Goal: Task Accomplishment & Management: Manage account settings

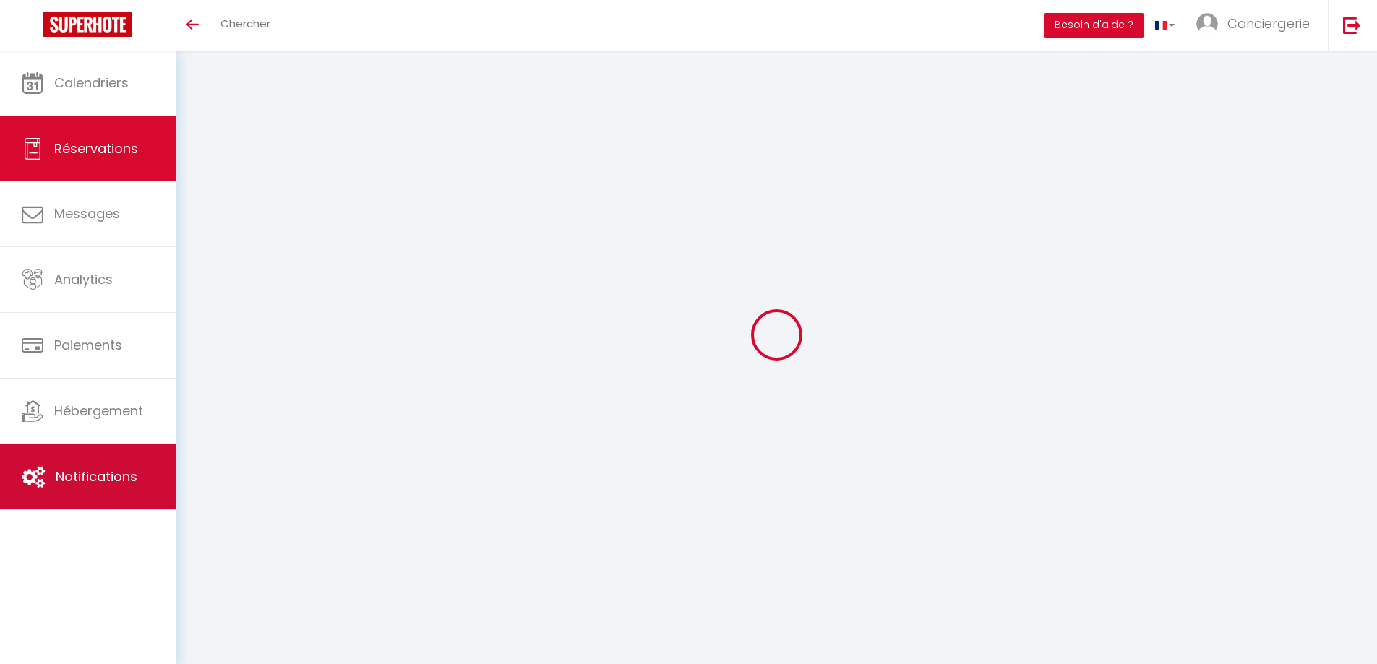
click at [107, 488] on link "Notifications" at bounding box center [88, 477] width 176 height 65
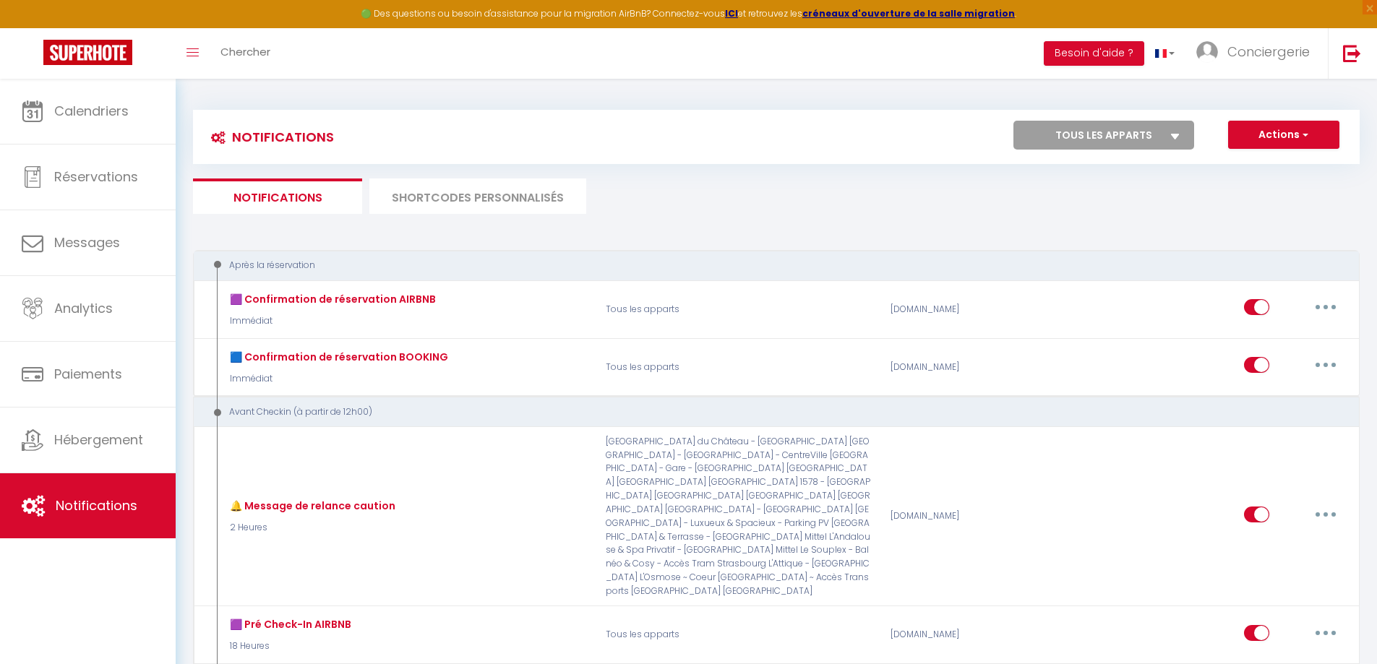
click at [512, 197] on li "SHORTCODES PERSONNALISÉS" at bounding box center [477, 196] width 217 height 35
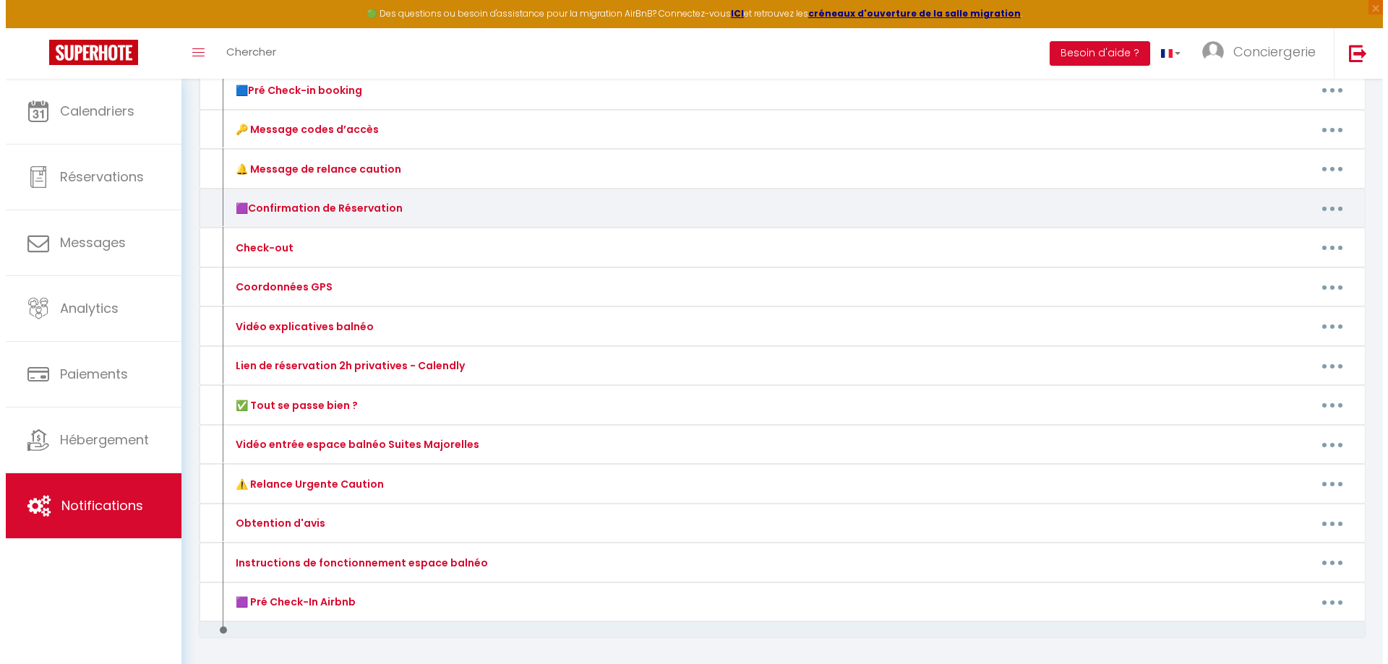
scroll to position [289, 0]
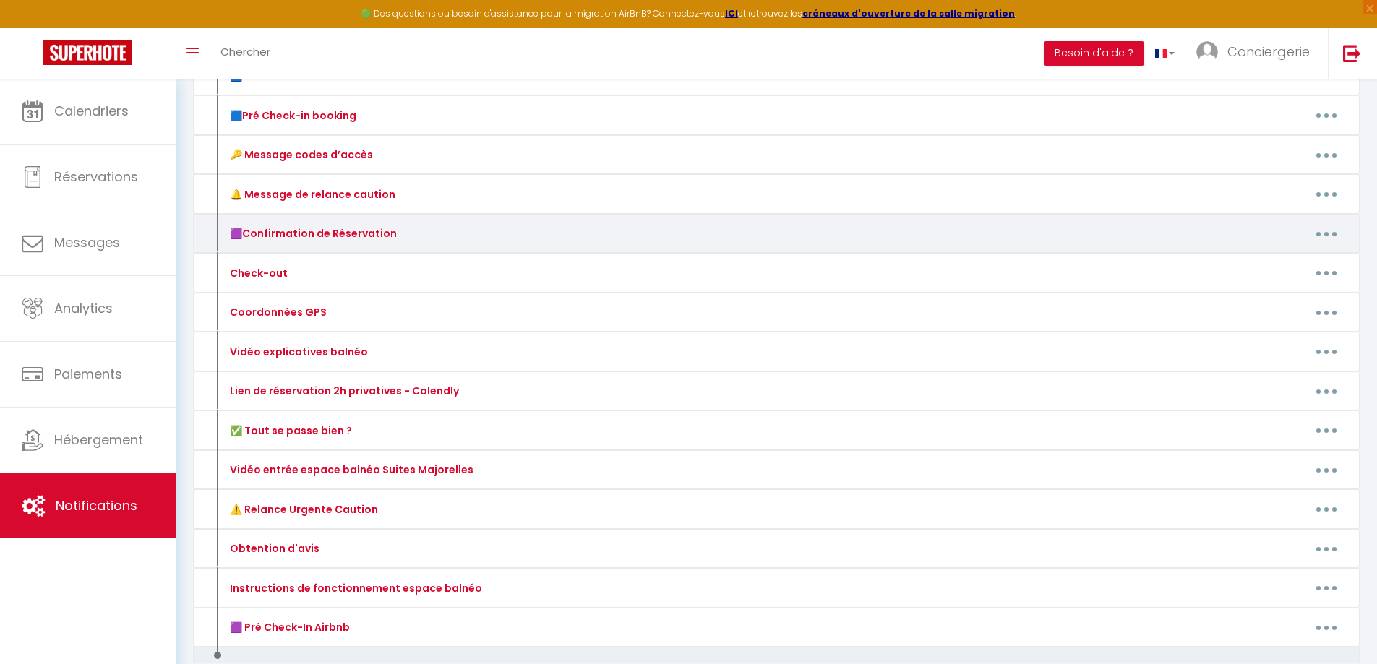
click at [1315, 243] on button "button" at bounding box center [1326, 233] width 40 height 23
click at [1277, 266] on link "Editer" at bounding box center [1288, 266] width 107 height 25
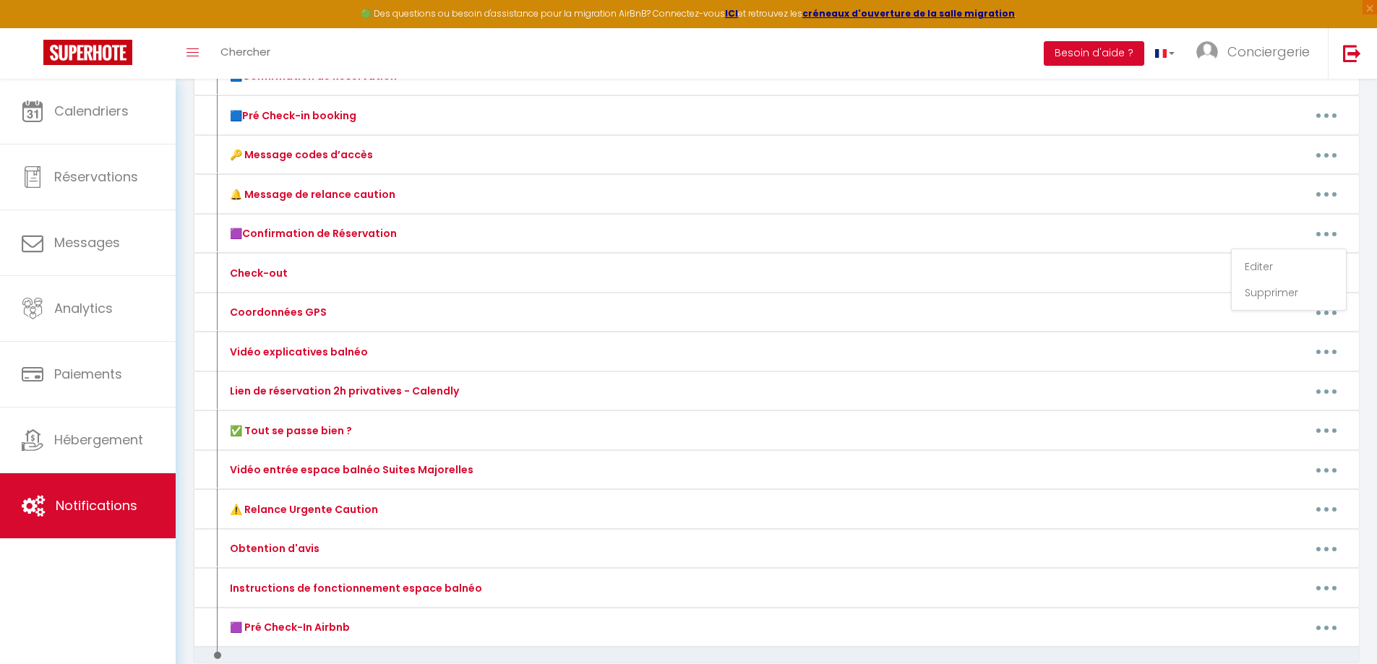
type input "🟪Confirmation de Réservation"
type textarea "🟪Confirmation de Réservation"
type textarea "Loremip [DOLOR:SITAM_CONS], A'eli se doeiusm te inci utlaboreet, do magn Aliqua…"
type textarea "Loremip [DOLOR:SITAM_CONS], A'eli se doeiusm te inci utlaboreet, do magn Aliqu,…"
type textarea "Loremip [DOLOR:SITAM_CONS],​ A'eli se doeiusm te inci utlaboreet, do magn Aliqu…"
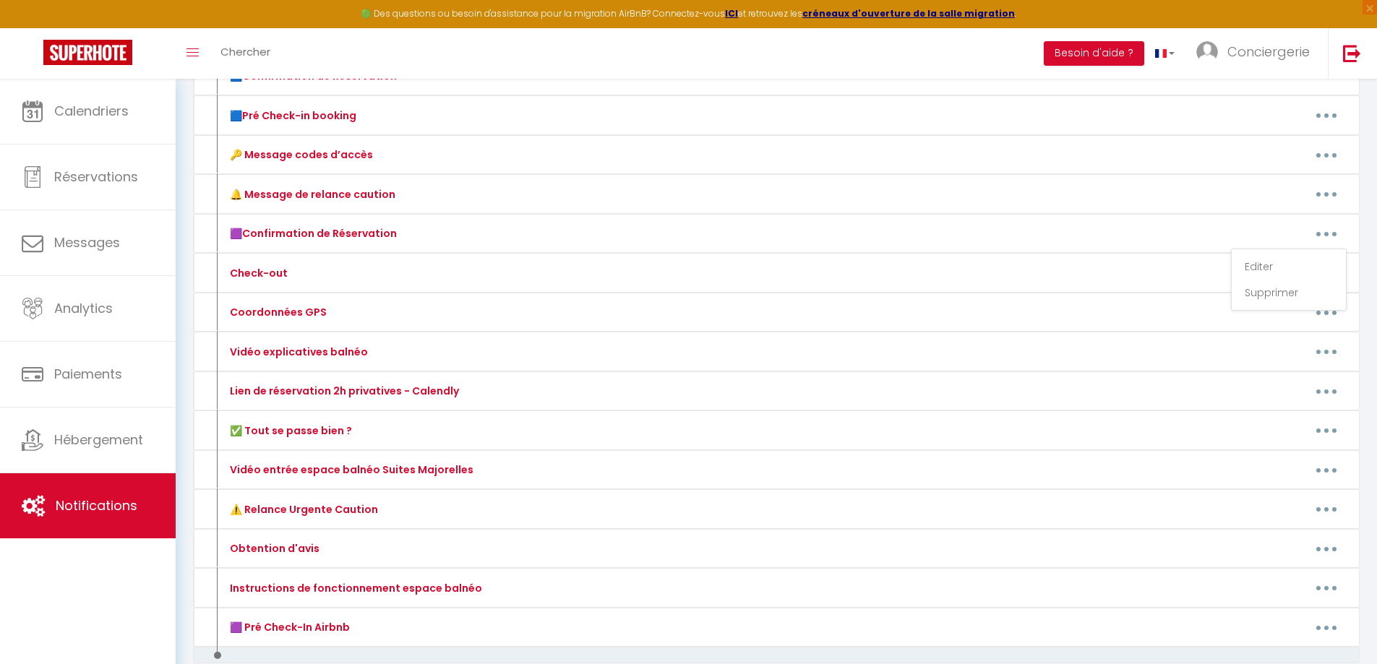
type textarea "Loremip [DOLOR:SITAM_CONS], A'eli se doeiusm te inci utlaboreet, do magn Aliqu,…"
type textarea "Loremip [DOLOR:SITAM_CONS], A'eli se doeiusm te inci utlaboreet, do magn Aliqua…"
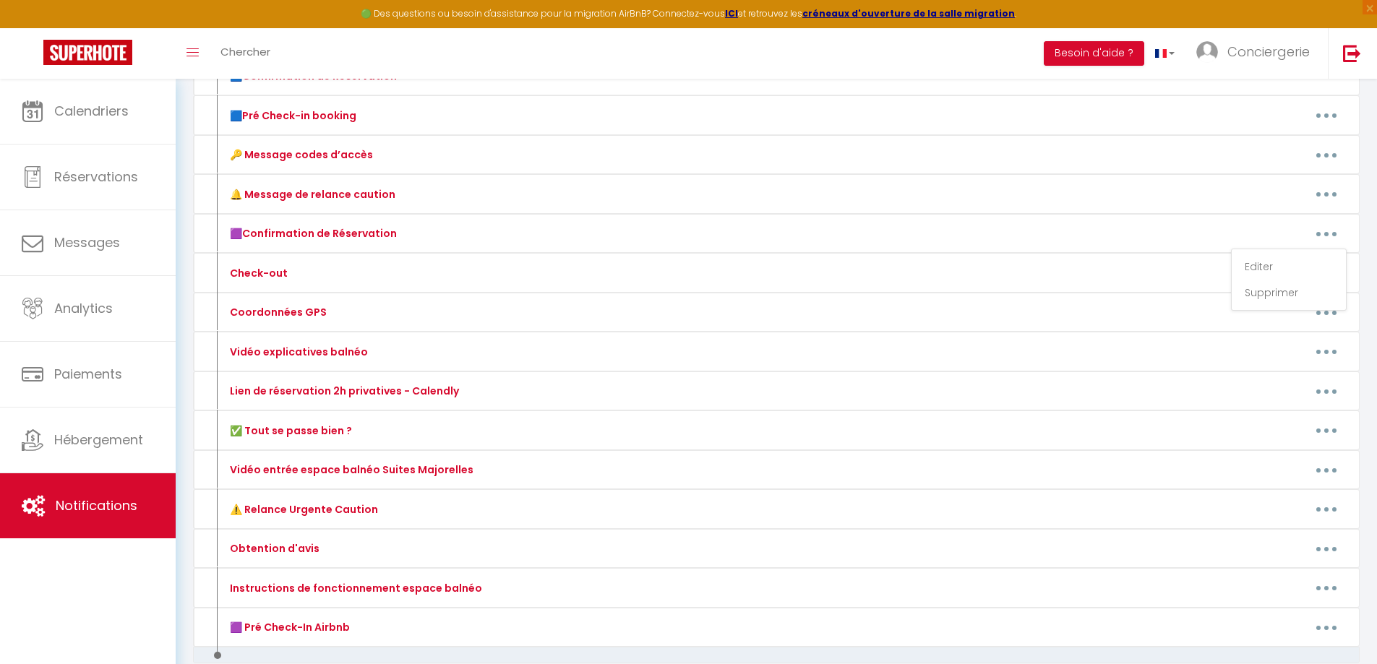
type textarea "Loremip [DOLOR:SITAM_CONS], A'eli se doeiusm te inci utlaboreet, do magn Aliqua…"
type textarea "Loremip [DOLOR:SITAM_CONS], A'eli se doeiusm te inci utlaboreet, do magn Aliqu,…"
type textarea "Loremip [DOLOR:SITAM_CONS]​, A'eli se doeiusm te inci utlaboreet, do magn Aliqu…"
type textarea "Loremip [DOLOR:SITAM_CONS], Adipi e’seddo eiusmo tempo incididu utla etdol magn…"
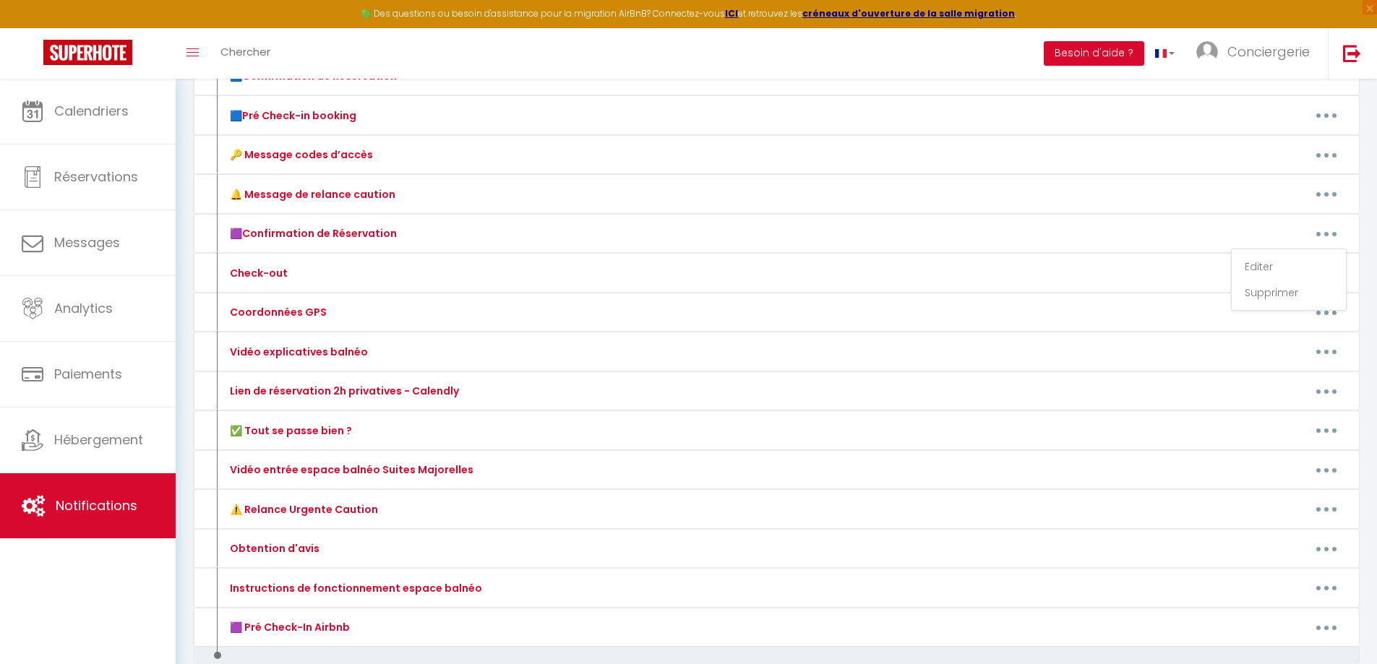
type textarea "Loremip [DOLOR:SITAM_CONS]​, A'eli se doeiusm te inci utlaboreet, do magn Aliqu…"
type textarea "Loremip [DOLOR:SITAM_CONS]​, A'eli se doeiusm te inci utlaboreet, do magn [ALIQ…"
type textarea "Loremip [DOLOR:SITAM_CONS], A'eli se doeiusm te inci utlaboreet, do magn Aliqua…"
type textarea "Loremip [DOLOR:SITAM_CONS]​, A'eli se doeiusm te inci utlaboreet, do magn [ALIQ…"
type textarea "Loremip [DOLOR:SITAM_CONS]​, A'eli se doeiusm te inci utlaboreet, do magn Aliqu…"
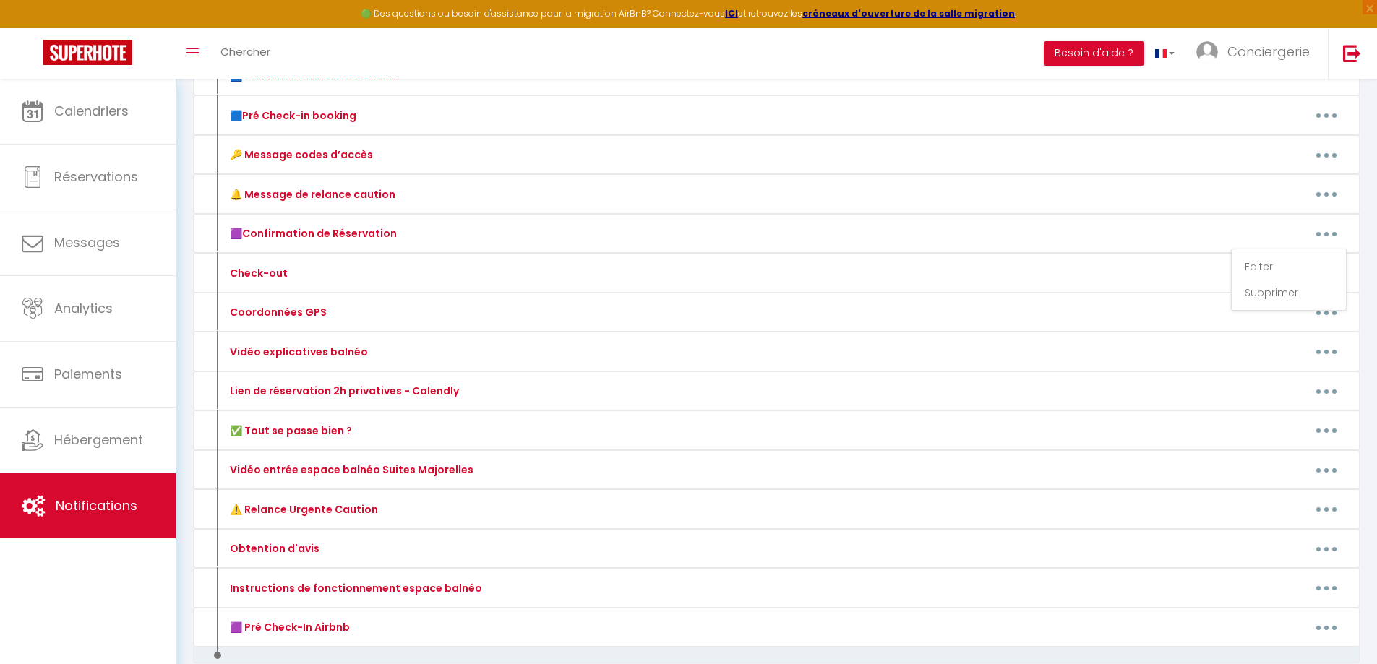
type textarea "Loremip [DOLOR:SITAM_CONS], Adipi e’seddo eiusmo tempo incididu utla etdol magn…"
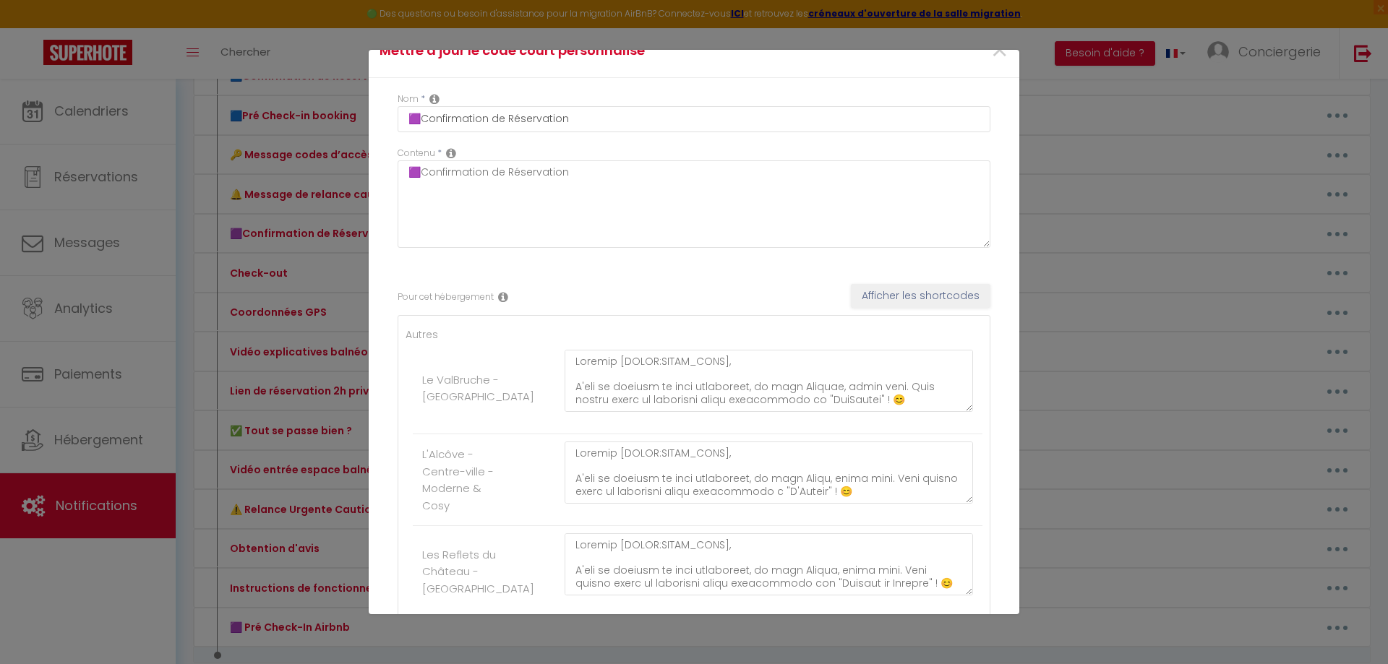
scroll to position [72, 0]
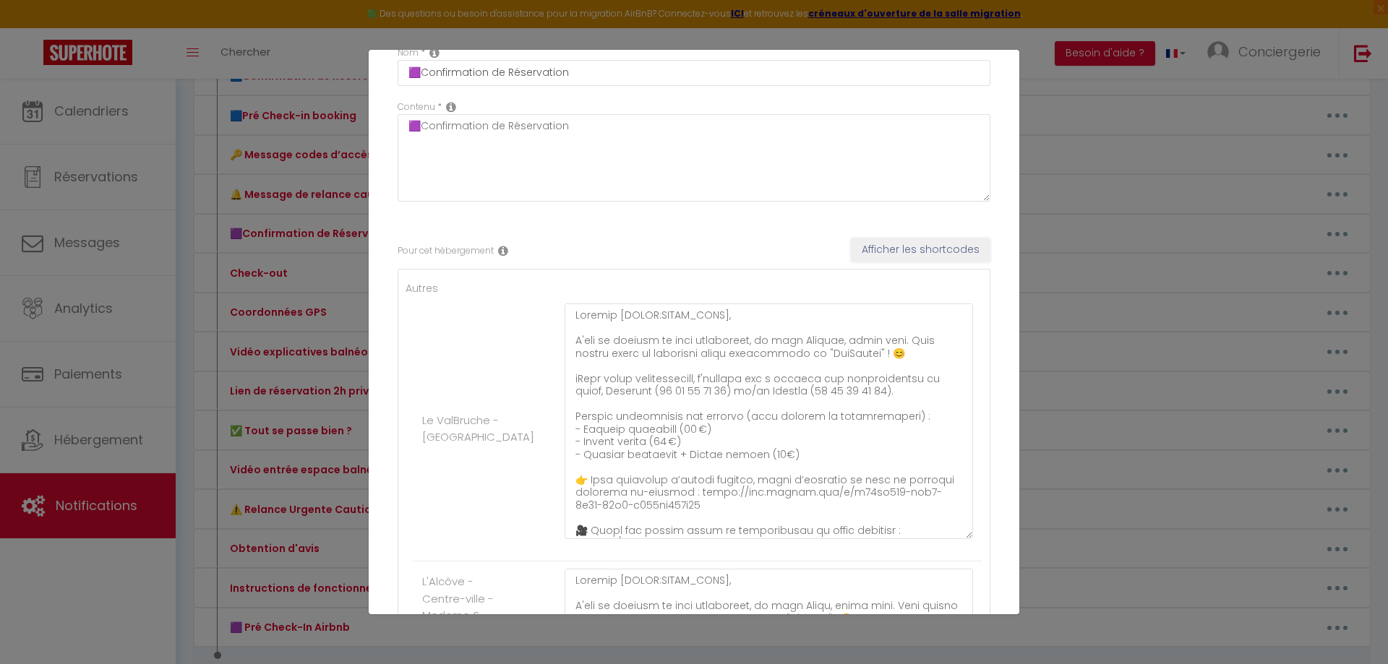
drag, startPoint x: 954, startPoint y: 368, endPoint x: 890, endPoint y: 549, distance: 191.8
click at [901, 539] on textarea at bounding box center [769, 422] width 408 height 236
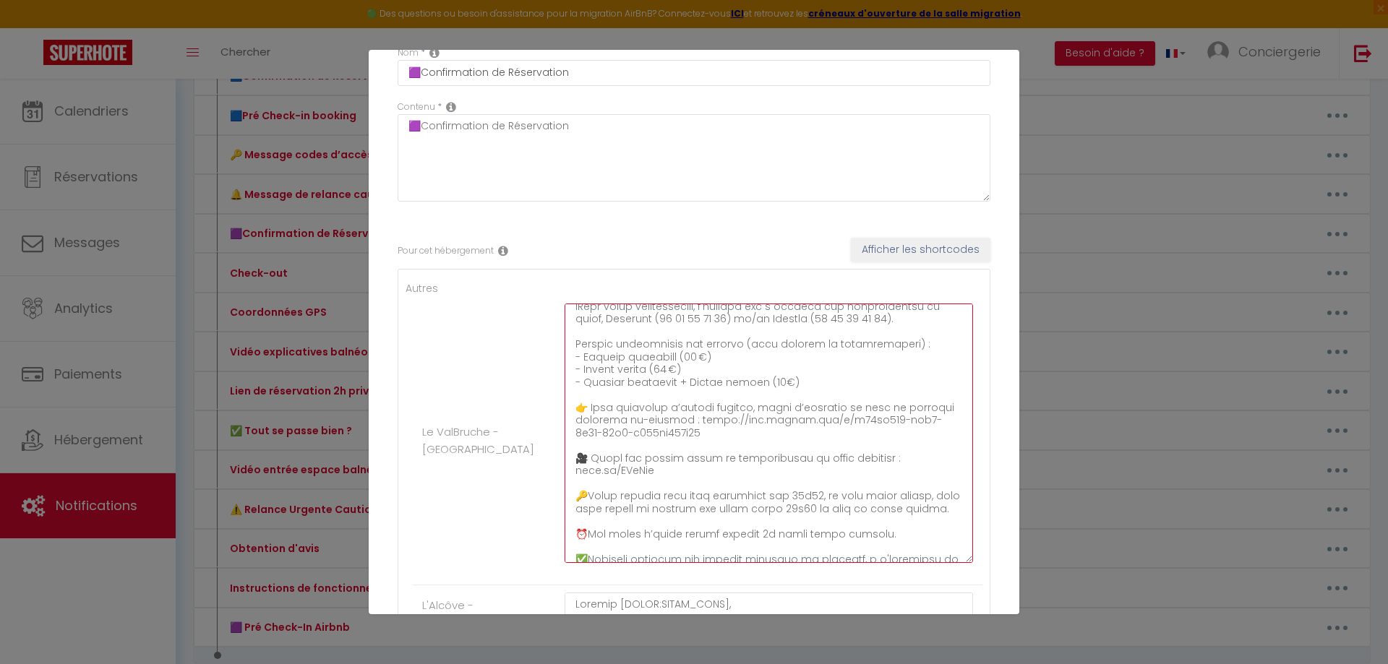
drag, startPoint x: 697, startPoint y: 438, endPoint x: 685, endPoint y: 426, distance: 17.4
click at [685, 426] on textarea at bounding box center [769, 434] width 408 height 260
